Goal: Find specific page/section: Find specific page/section

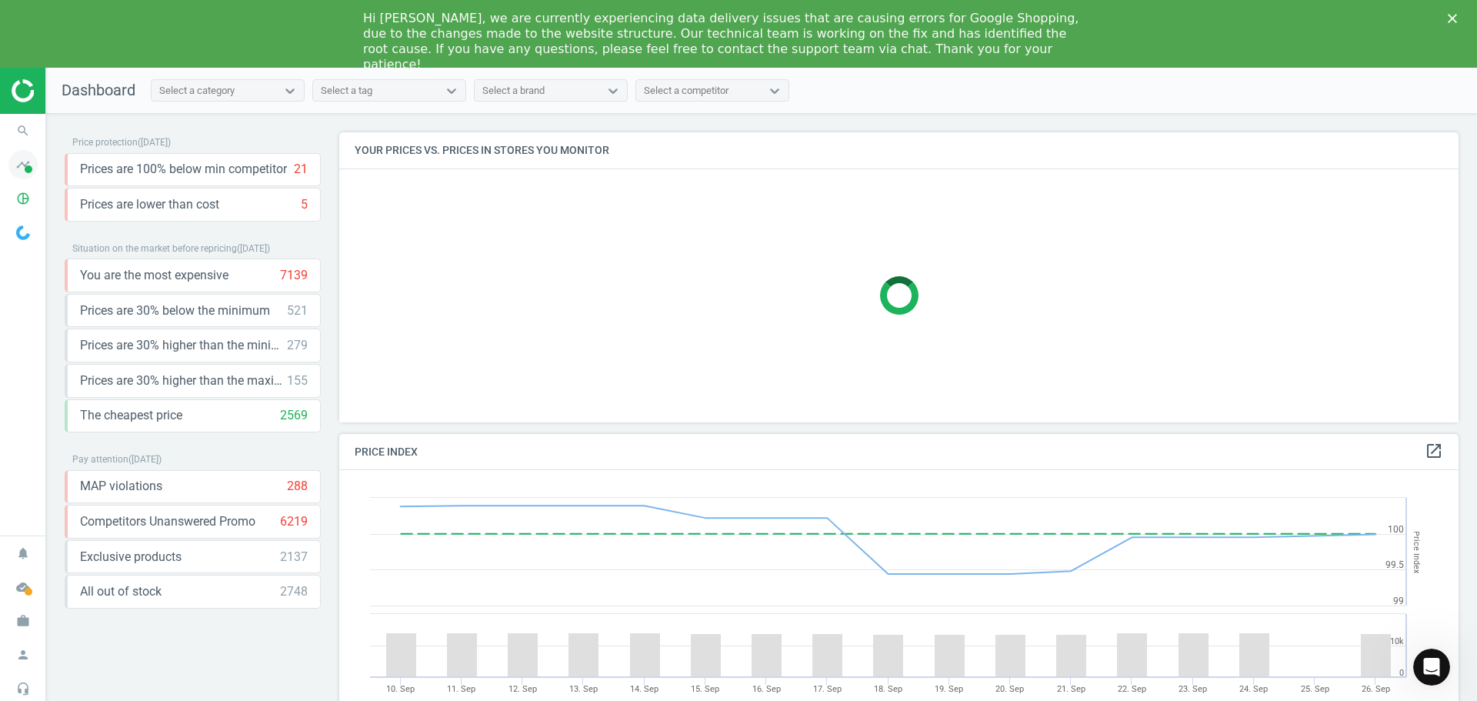
scroll to position [378, 1132]
click at [17, 171] on icon "timeline" at bounding box center [22, 164] width 29 height 29
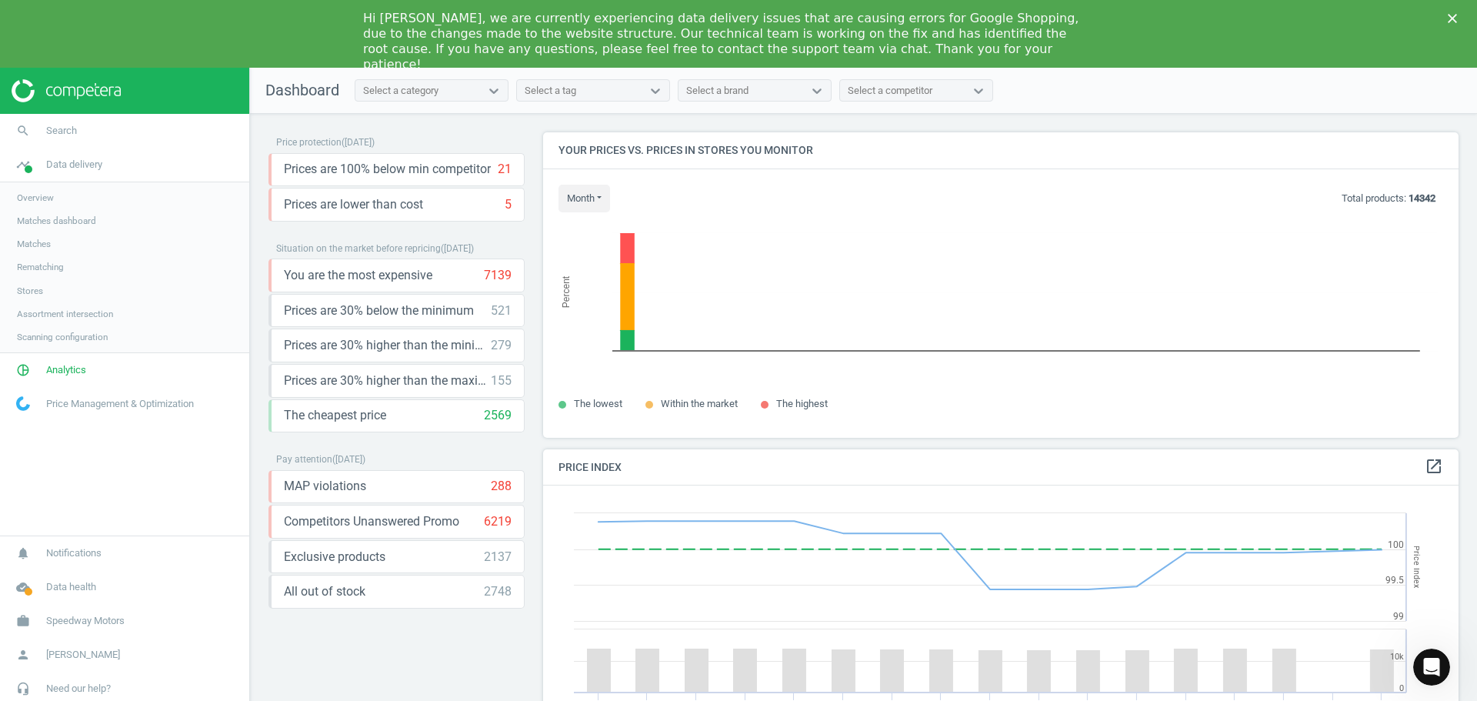
scroll to position [378, 928]
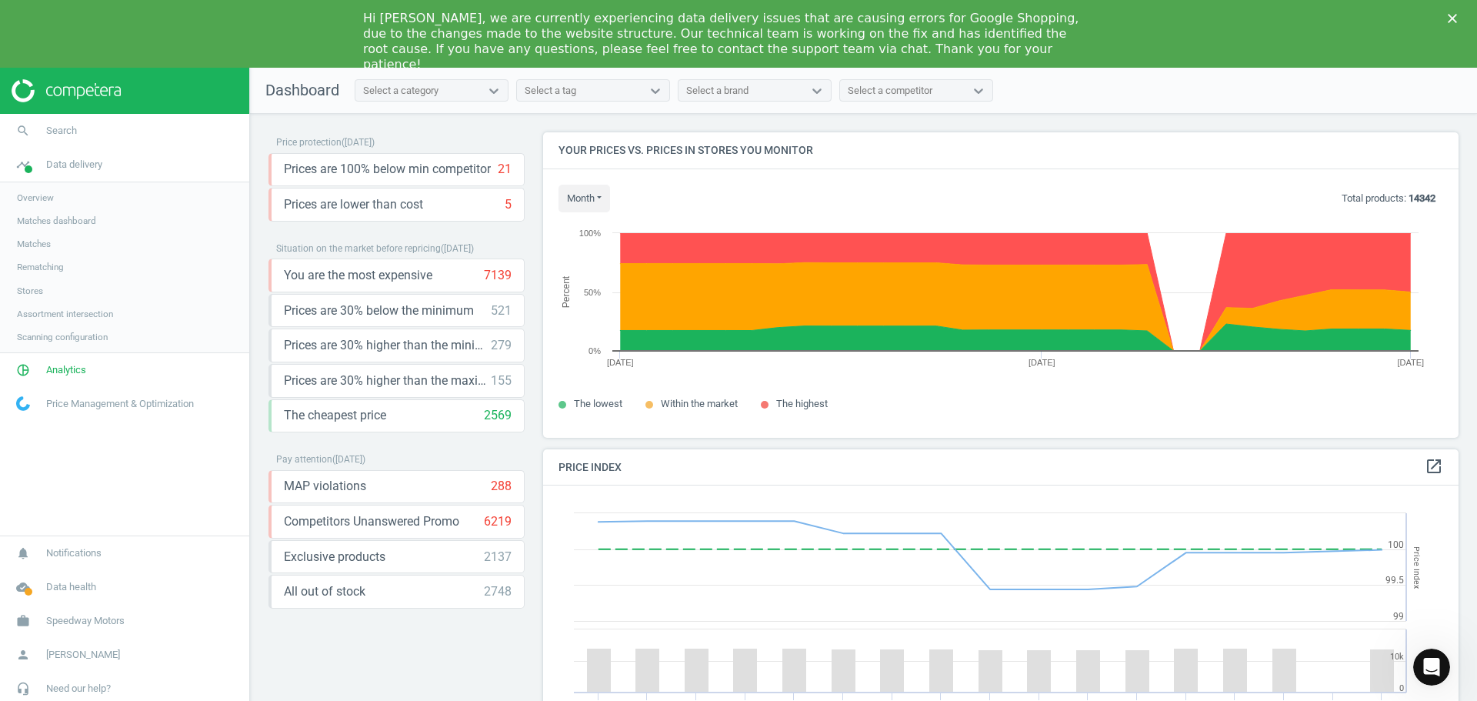
click at [35, 242] on span "Matches" at bounding box center [34, 244] width 34 height 12
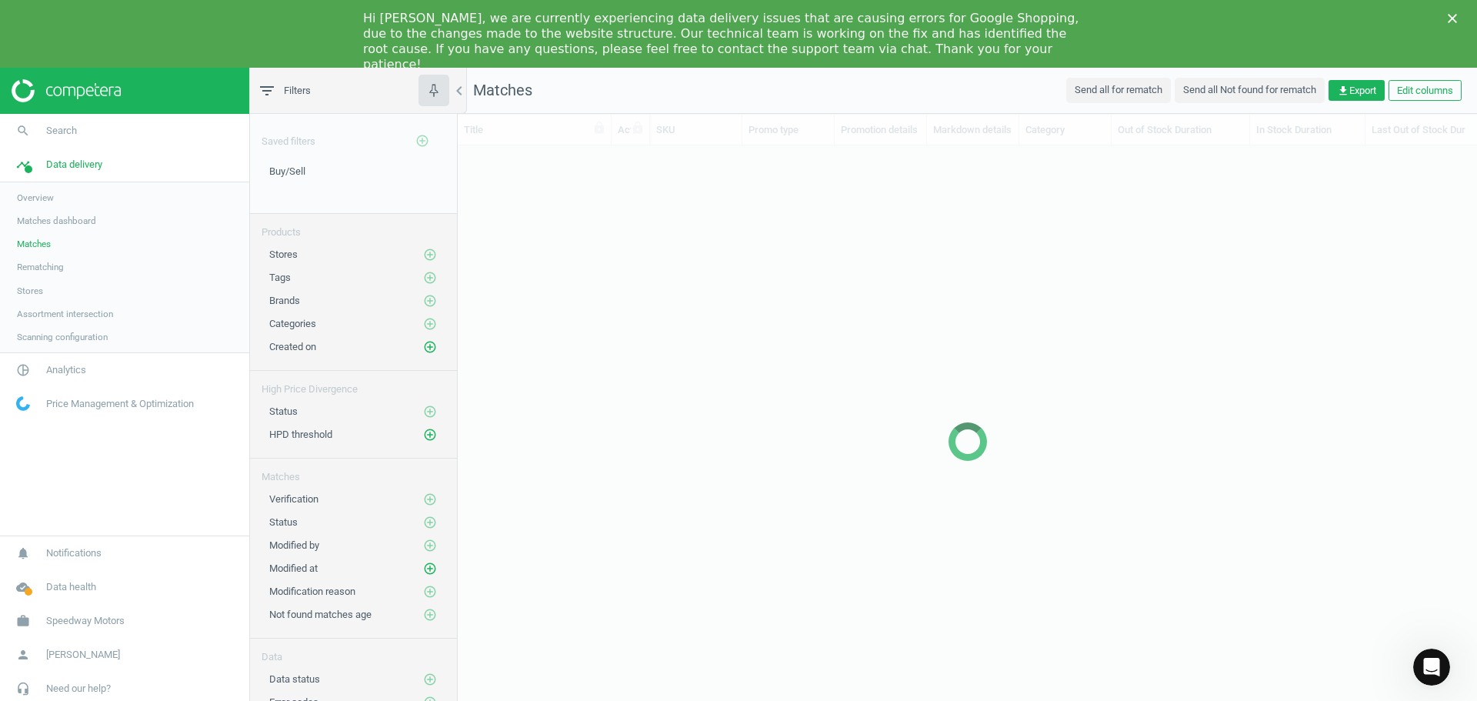
scroll to position [571, 1008]
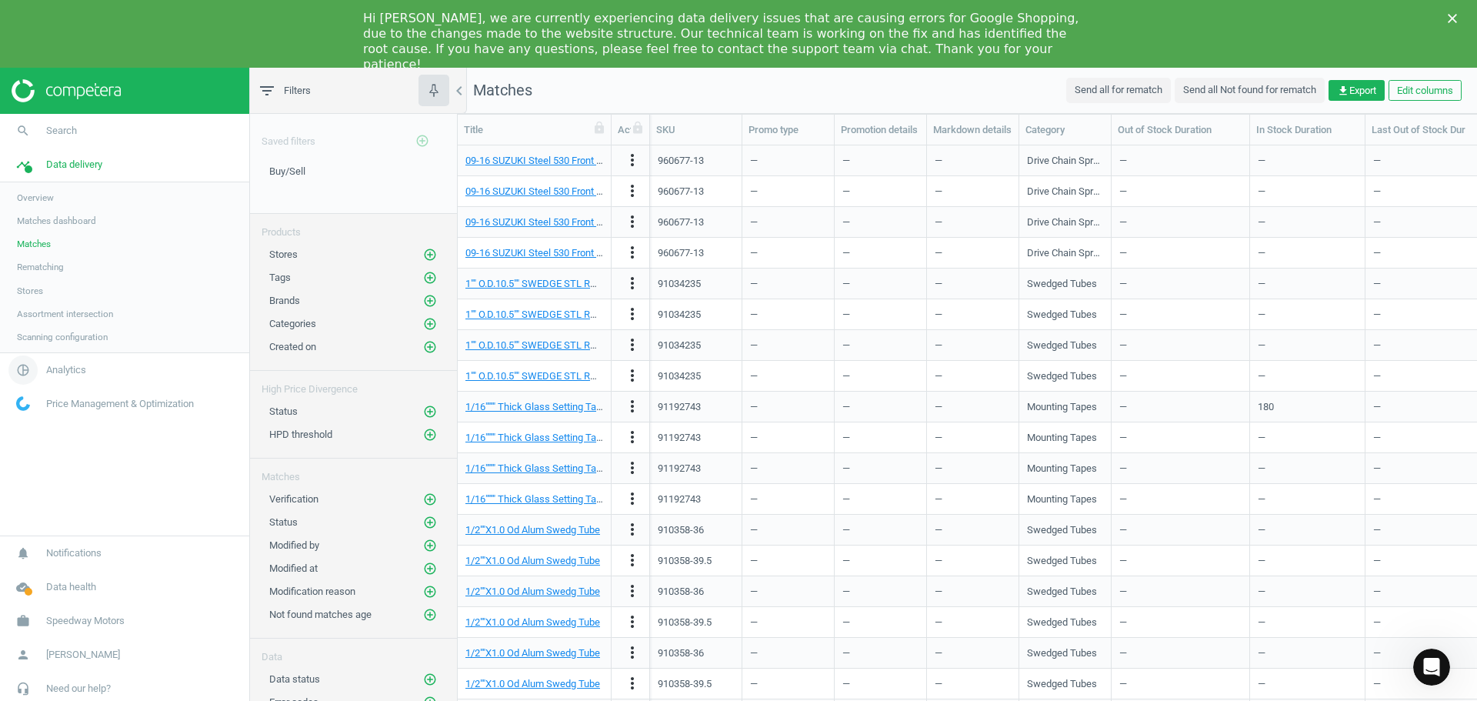
click at [65, 370] on span "Analytics" at bounding box center [66, 370] width 40 height 14
click at [33, 275] on span "Price index" at bounding box center [39, 278] width 44 height 12
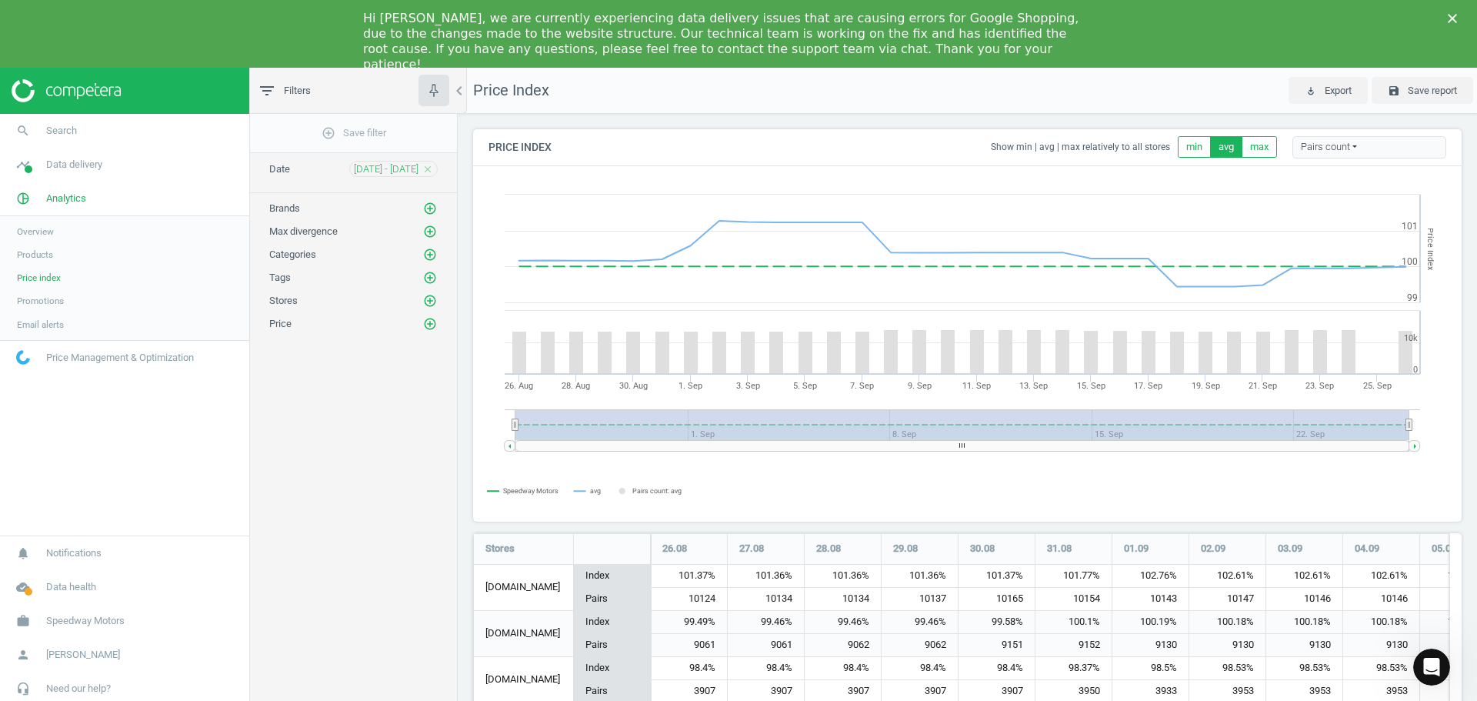
scroll to position [289, 1001]
click at [1455, 15] on icon "Close" at bounding box center [1452, 18] width 9 height 9
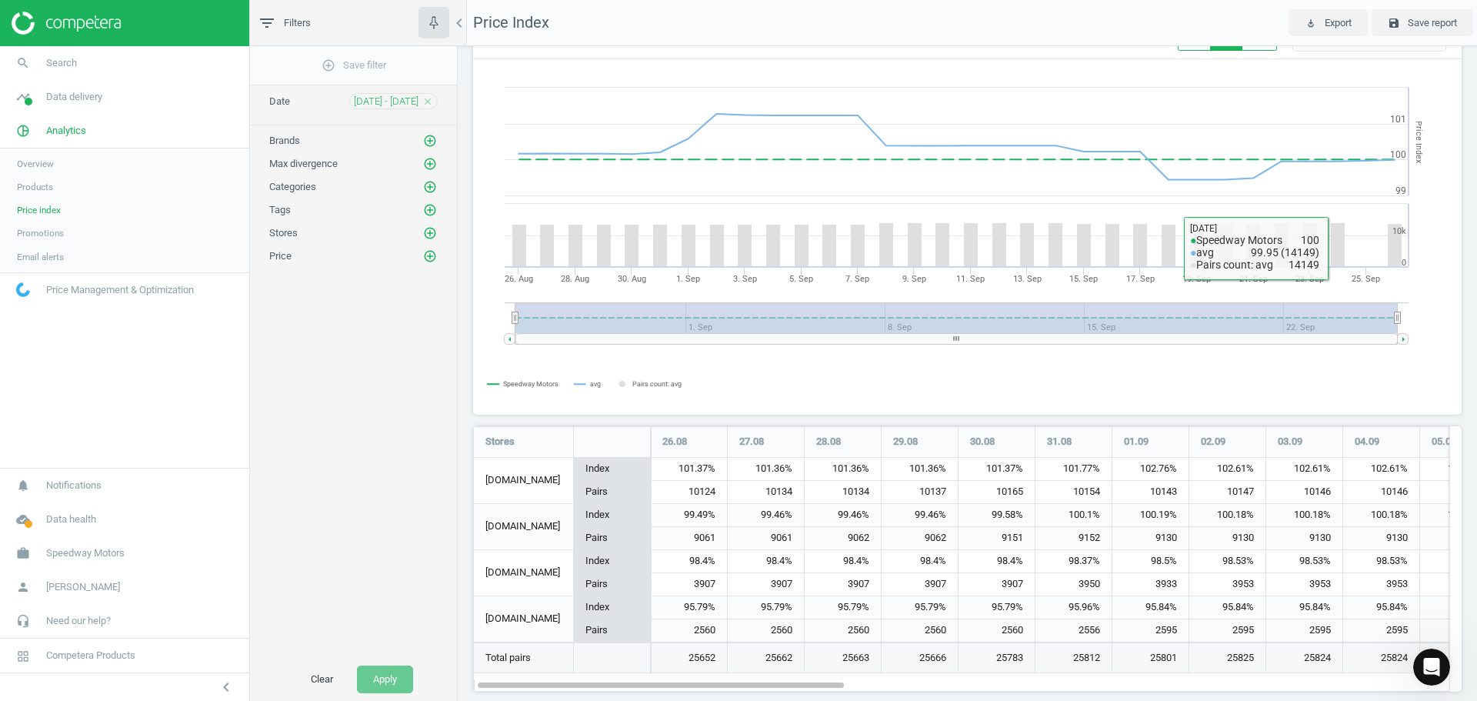
scroll to position [57, 0]
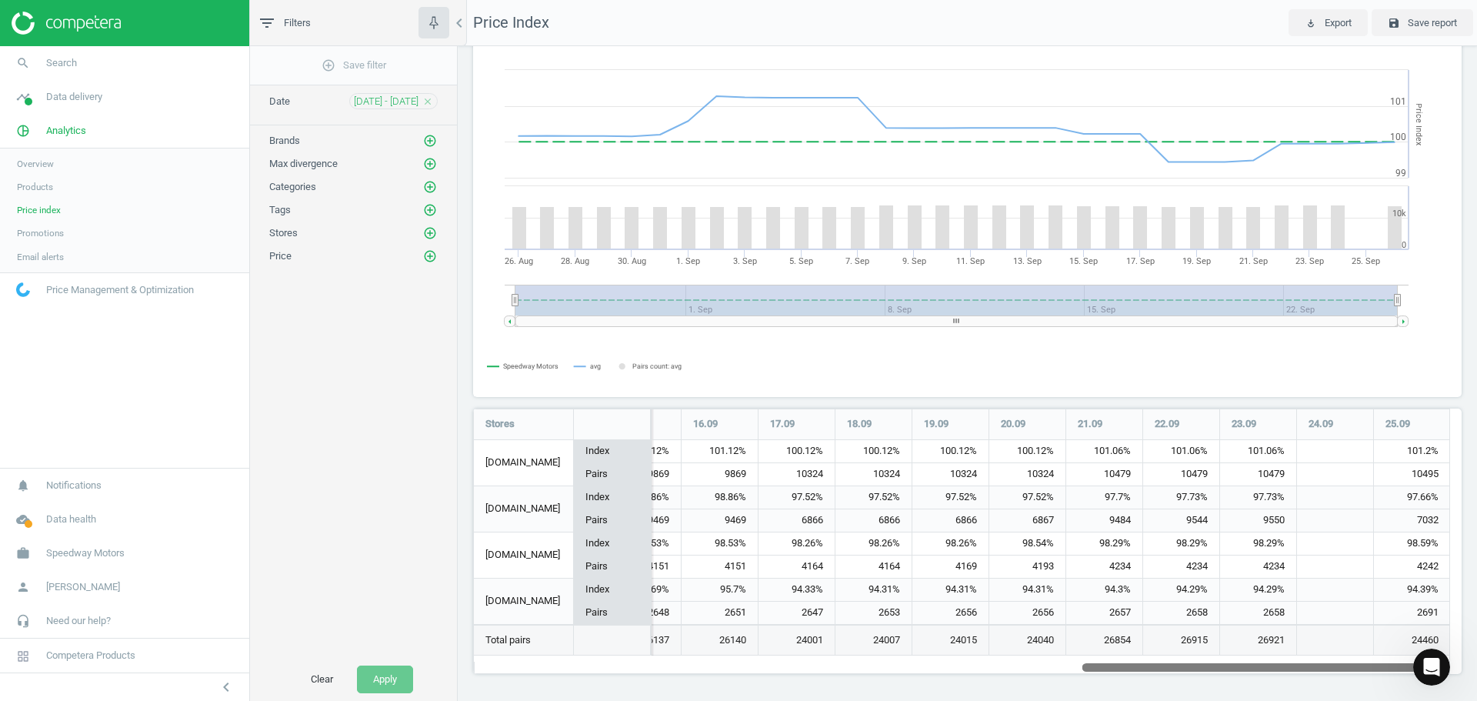
drag, startPoint x: 789, startPoint y: 665, endPoint x: 1497, endPoint y: 638, distance: 708.3
click at [1476, 638] on html "Group 2 Created with Sketch. ic/cloud_download/grey600 Created with Sketch. gra…" at bounding box center [738, 350] width 1477 height 701
drag, startPoint x: 1414, startPoint y: 472, endPoint x: 1438, endPoint y: 472, distance: 23.8
click at [1438, 472] on div "10495" at bounding box center [1412, 474] width 76 height 22
